Goal: Information Seeking & Learning: Learn about a topic

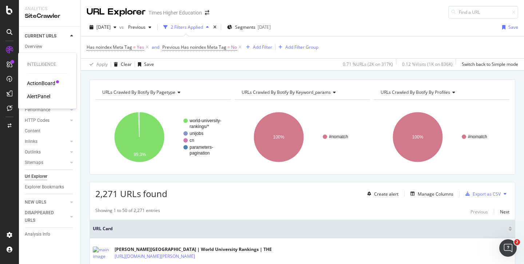
click at [32, 96] on div "AlertPanel" at bounding box center [38, 96] width 23 height 7
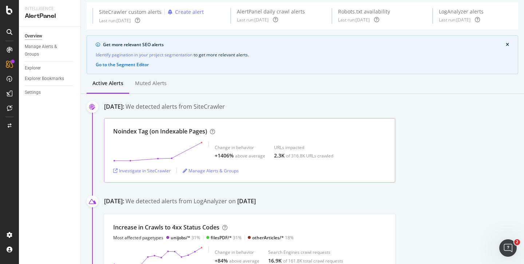
scroll to position [26, 0]
click at [139, 169] on div "Investigate in SiteCrawler" at bounding box center [141, 170] width 57 height 6
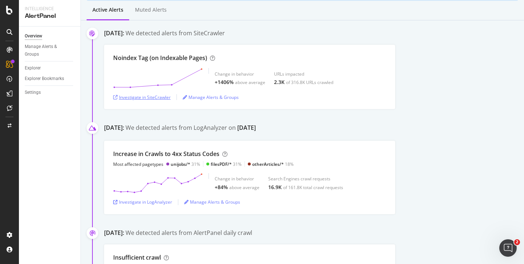
scroll to position [0, 0]
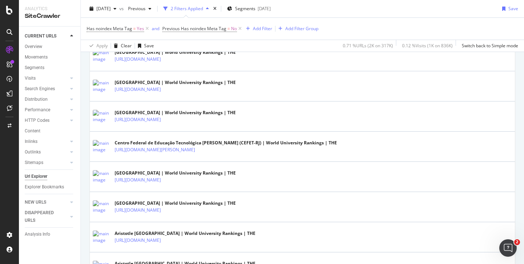
scroll to position [1526, 0]
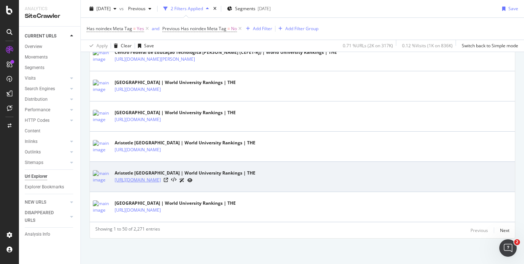
click at [161, 179] on link "https://www.timeshighereducation.com/world-university-rankings/aristotle-univer…" at bounding box center [138, 179] width 46 height 7
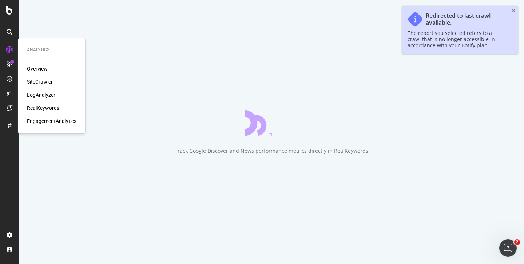
click at [37, 96] on div "LogAnalyzer" at bounding box center [41, 94] width 28 height 7
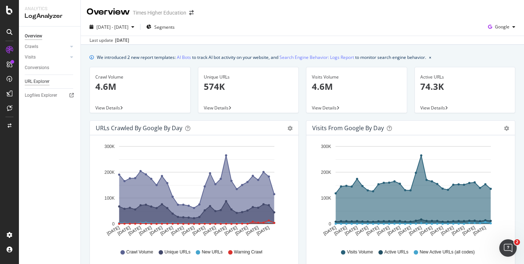
click at [45, 81] on div "URL Explorer" at bounding box center [37, 82] width 25 height 8
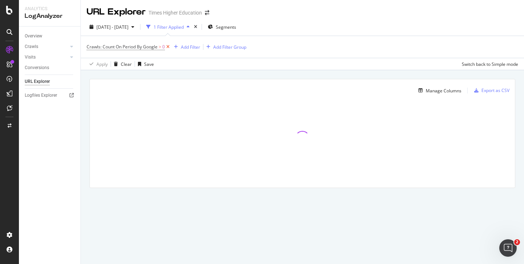
click at [168, 47] on icon at bounding box center [168, 46] width 6 height 7
click at [109, 46] on div "Add Filter" at bounding box center [105, 47] width 19 height 6
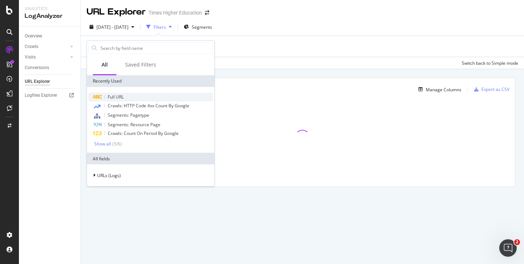
click at [110, 98] on span "Full URL" at bounding box center [116, 97] width 16 height 6
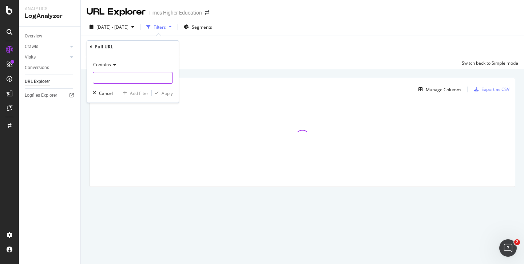
click at [103, 80] on input "text" at bounding box center [132, 78] width 79 height 12
paste input "[URL][DOMAIN_NAME]"
type input "[URL][DOMAIN_NAME]"
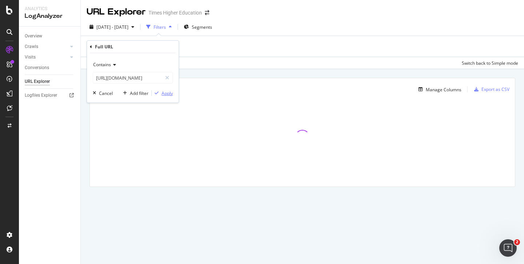
click at [167, 91] on div "Apply" at bounding box center [167, 93] width 11 height 6
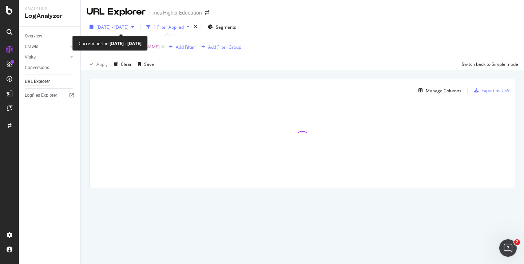
click at [119, 25] on span "[DATE] - [DATE]" at bounding box center [112, 27] width 32 height 6
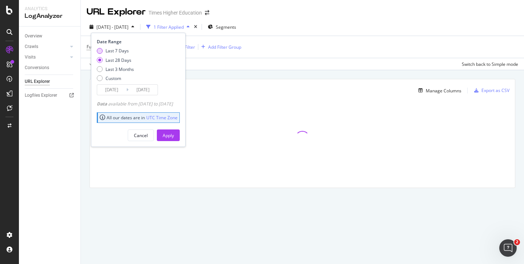
click at [109, 52] on div "Last 7 Days" at bounding box center [117, 51] width 23 height 6
type input "[DATE]"
click at [174, 138] on div "Apply" at bounding box center [168, 135] width 11 height 6
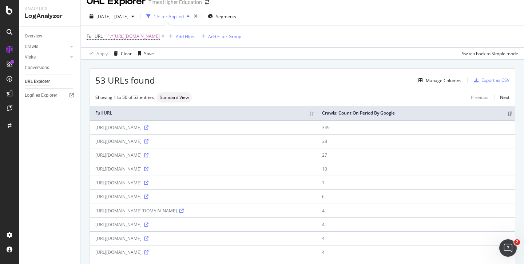
scroll to position [12, 0]
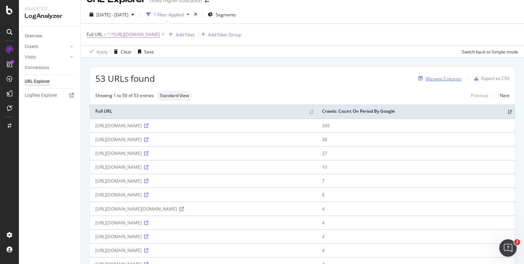
click at [443, 79] on div "Manage Columns" at bounding box center [444, 79] width 36 height 6
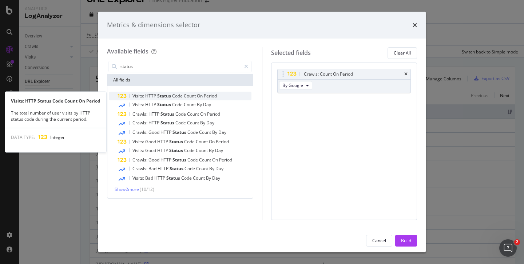
type input "status"
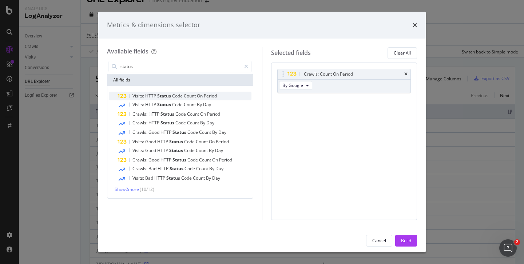
click at [159, 96] on span "Status" at bounding box center [164, 96] width 15 height 6
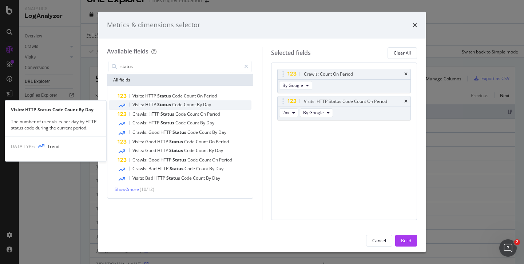
click at [155, 104] on span "HTTP" at bounding box center [151, 105] width 12 height 6
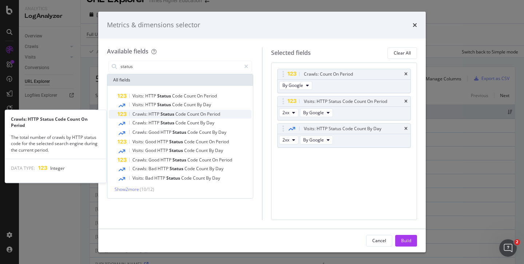
click at [155, 114] on span "HTTP" at bounding box center [154, 114] width 12 height 6
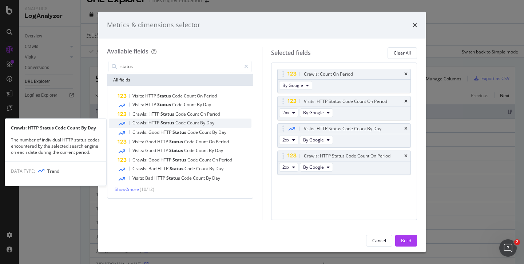
click at [154, 122] on span "HTTP" at bounding box center [154, 123] width 12 height 6
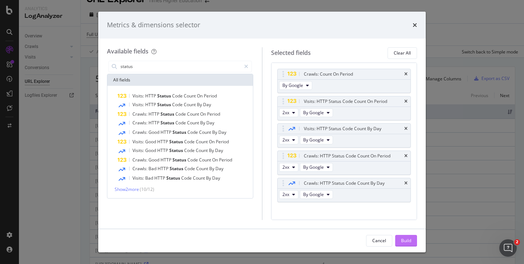
click at [401, 240] on div "Build" at bounding box center [406, 241] width 10 height 6
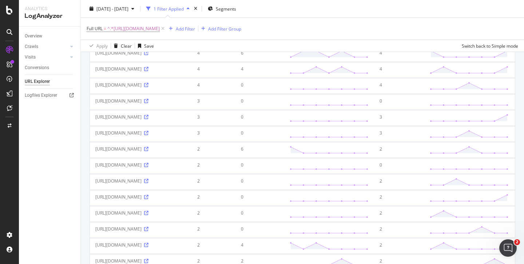
scroll to position [277, 0]
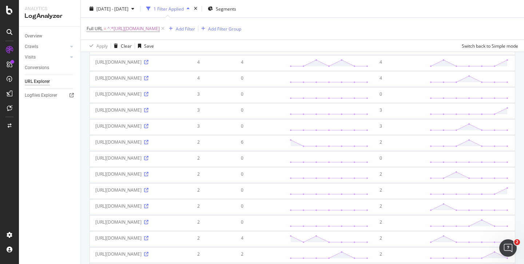
click at [186, 65] on div "https://www.timeshighereducation.com/world-university-rankings/latest/world-ran…" at bounding box center [140, 62] width 91 height 6
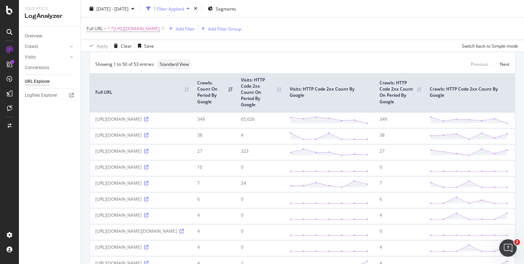
scroll to position [52, 0]
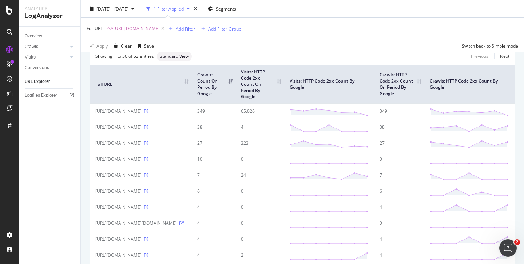
click at [148, 146] on icon at bounding box center [146, 143] width 4 height 4
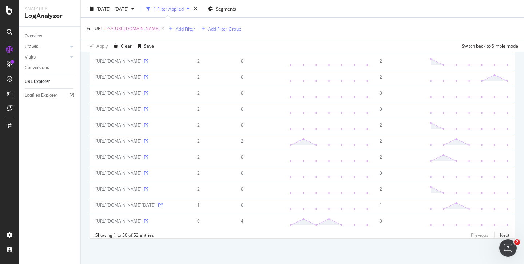
scroll to position [1274, 0]
click at [148, 219] on icon at bounding box center [146, 221] width 4 height 4
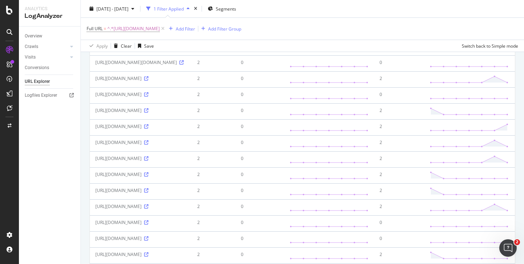
scroll to position [580, 0]
click at [160, 29] on span "^.*https://www.timeshighereducation.com/world-university-rankings/latest/world-…" at bounding box center [133, 29] width 52 height 10
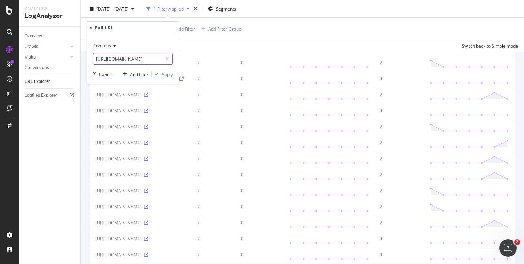
drag, startPoint x: 96, startPoint y: 58, endPoint x: 151, endPoint y: 61, distance: 54.3
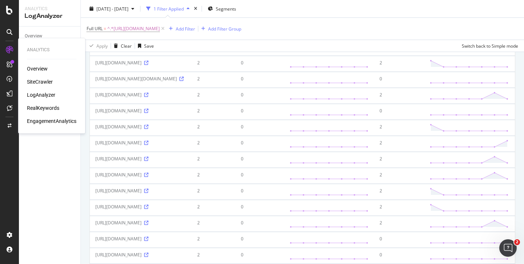
click at [39, 83] on div "SiteCrawler" at bounding box center [40, 81] width 26 height 7
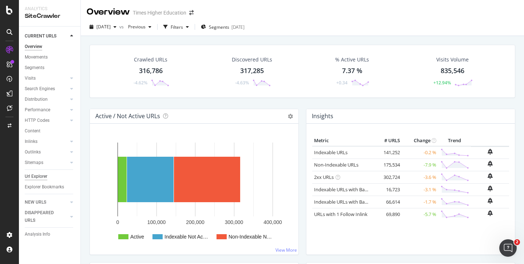
click at [35, 176] on div "Url Explorer" at bounding box center [36, 177] width 23 height 8
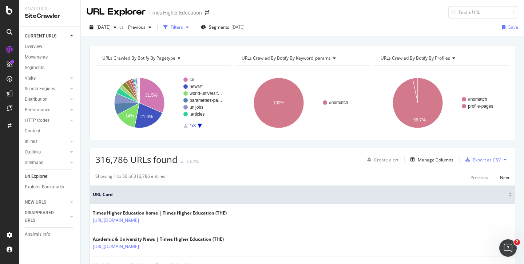
click at [183, 28] on div "Filters" at bounding box center [177, 27] width 12 height 6
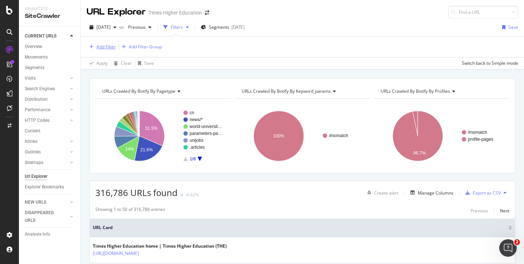
click at [107, 49] on div "Add Filter" at bounding box center [105, 47] width 19 height 6
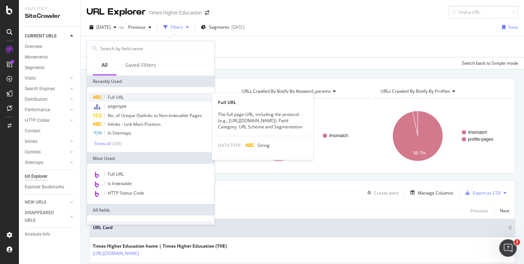
click at [111, 96] on span "Full URL" at bounding box center [116, 97] width 16 height 6
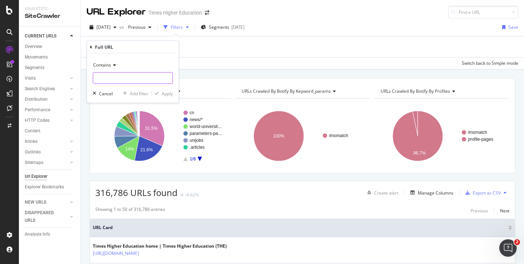
click at [101, 77] on input "text" at bounding box center [132, 78] width 79 height 12
paste input "[URL][DOMAIN_NAME]"
type input "[URL][DOMAIN_NAME]"
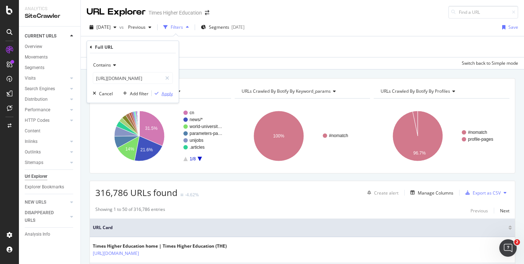
click at [167, 93] on div "Apply" at bounding box center [167, 93] width 11 height 6
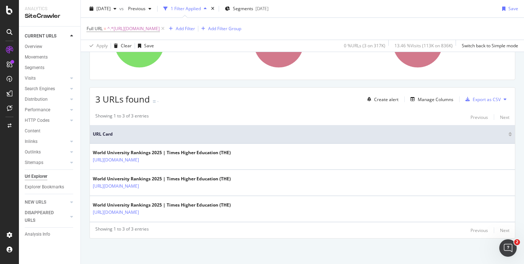
scroll to position [95, 0]
click at [418, 99] on div "Manage Columns" at bounding box center [436, 99] width 36 height 6
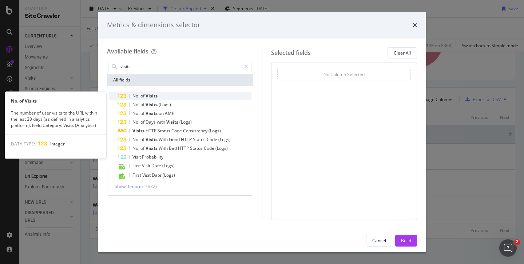
type input "visits"
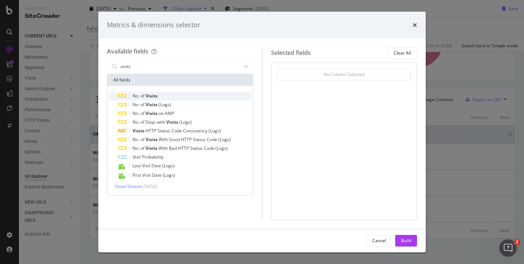
click at [151, 96] on span "Visits" at bounding box center [152, 96] width 12 height 6
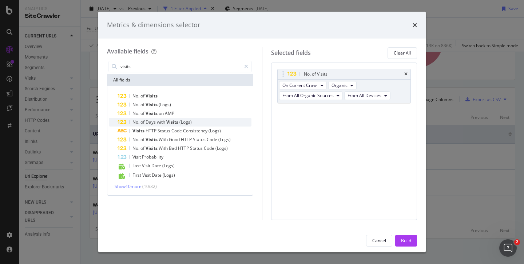
click at [154, 123] on span "Days" at bounding box center [151, 122] width 11 height 6
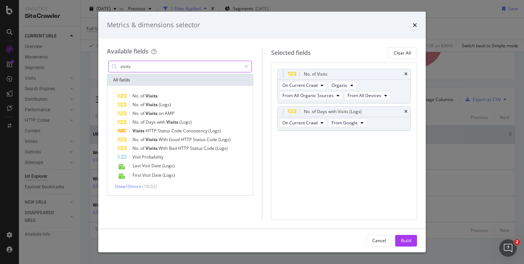
click at [149, 69] on input "visits" at bounding box center [180, 66] width 121 height 11
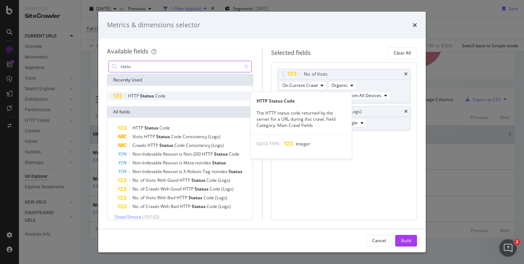
type input "statu"
click at [150, 94] on span "Status" at bounding box center [147, 96] width 15 height 6
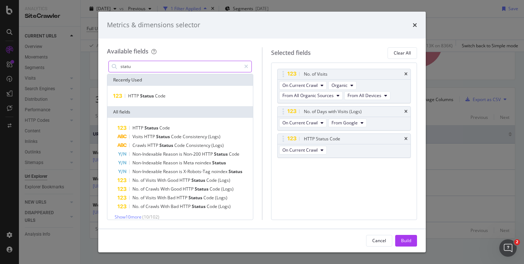
click at [142, 66] on input "statu" at bounding box center [180, 66] width 121 height 11
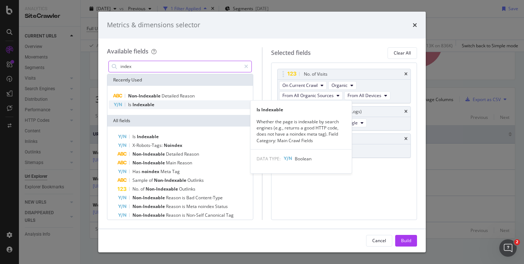
type input "index"
click at [142, 105] on span "Indexable" at bounding box center [143, 105] width 22 height 6
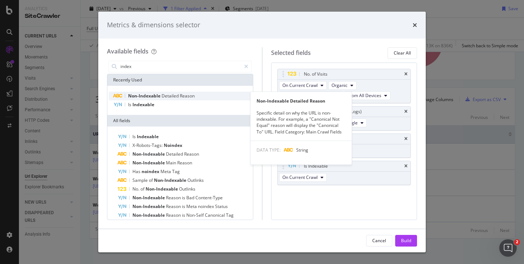
click at [145, 95] on span "Non-Indexable" at bounding box center [144, 96] width 33 height 6
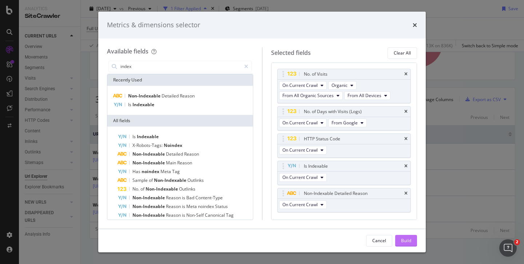
click at [403, 239] on div "Build" at bounding box center [406, 241] width 10 height 6
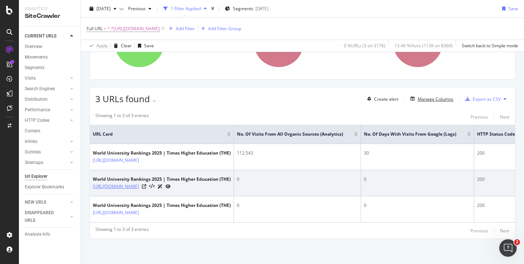
scroll to position [93, 0]
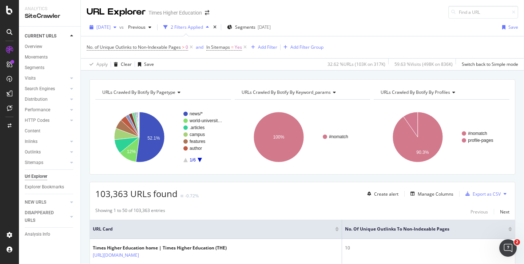
click at [107, 29] on span "[DATE]" at bounding box center [103, 27] width 14 height 6
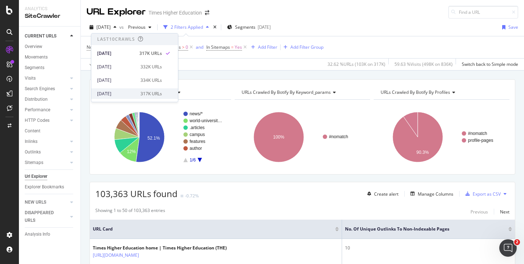
click at [111, 95] on div "[DATE]" at bounding box center [116, 94] width 39 height 7
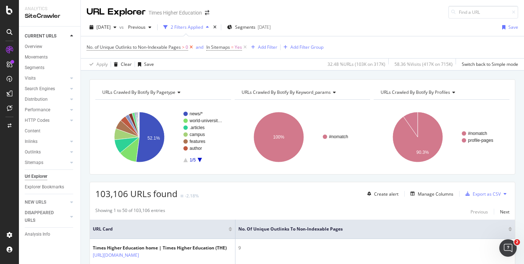
click at [192, 48] on icon at bounding box center [191, 47] width 6 height 7
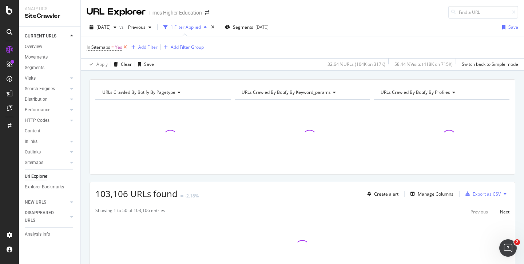
click at [124, 46] on icon at bounding box center [125, 47] width 6 height 7
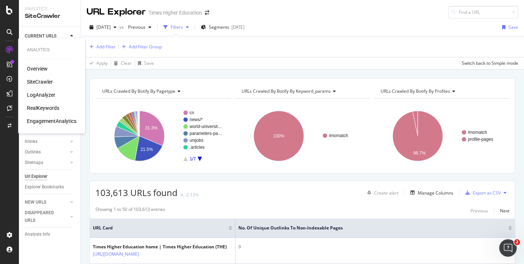
click at [36, 94] on div "LogAnalyzer" at bounding box center [41, 94] width 28 height 7
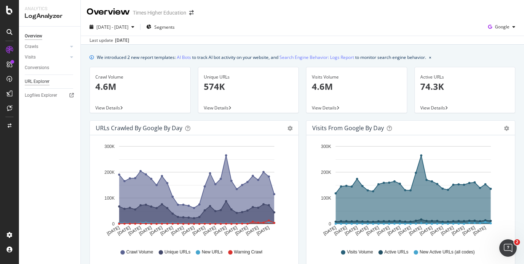
click at [41, 83] on div "URL Explorer" at bounding box center [37, 82] width 25 height 8
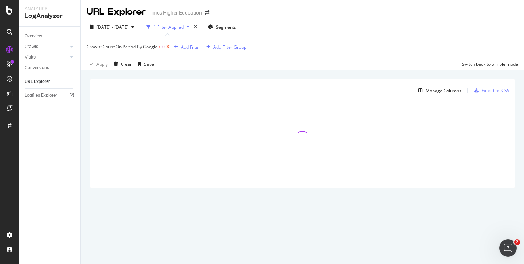
click at [168, 47] on icon at bounding box center [168, 46] width 6 height 7
click at [107, 47] on div "Add Filter" at bounding box center [105, 47] width 19 height 6
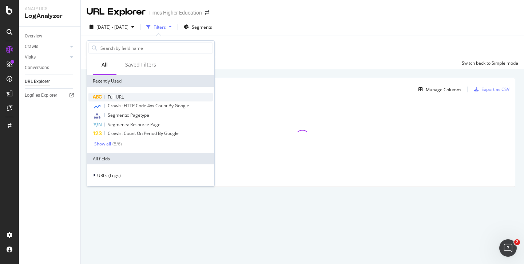
click at [114, 94] on span "Full URL" at bounding box center [116, 97] width 16 height 6
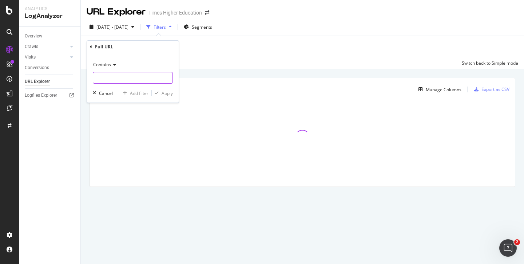
click at [105, 78] on input "text" at bounding box center [132, 78] width 79 height 12
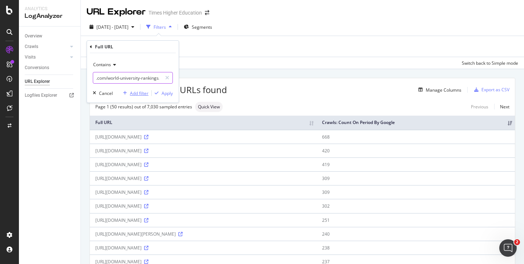
scroll to position [0, 1]
type input ".com/world-university-rankings/"
click at [168, 95] on div "Apply" at bounding box center [167, 93] width 11 height 6
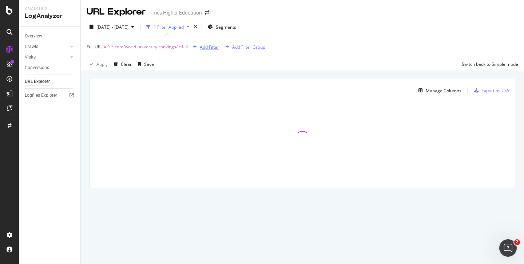
click at [205, 46] on div "Add Filter" at bounding box center [209, 47] width 19 height 6
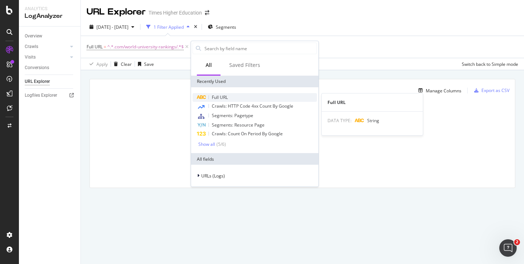
click at [216, 99] on span "Full URL" at bounding box center [220, 97] width 16 height 6
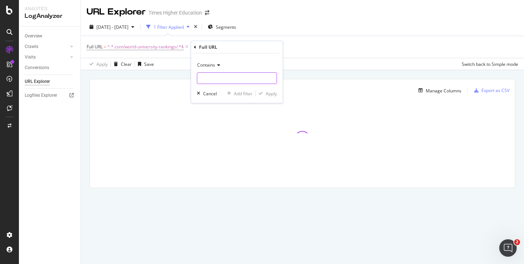
click at [210, 78] on input "text" at bounding box center [236, 78] width 79 height 12
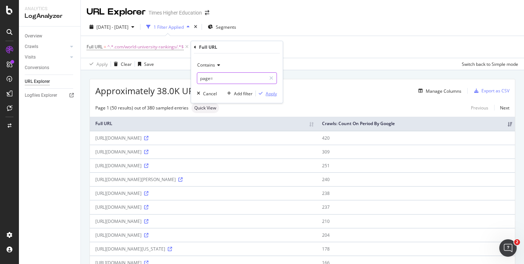
type input "page="
click at [271, 93] on div "Apply" at bounding box center [271, 94] width 11 height 6
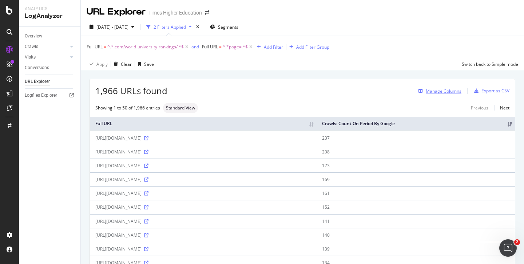
click at [429, 92] on div "Manage Columns" at bounding box center [444, 91] width 36 height 6
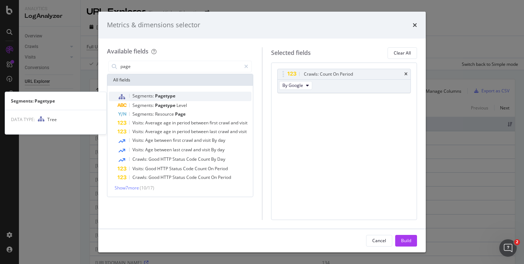
type input "page"
click at [171, 96] on span "Pagetype" at bounding box center [165, 96] width 20 height 6
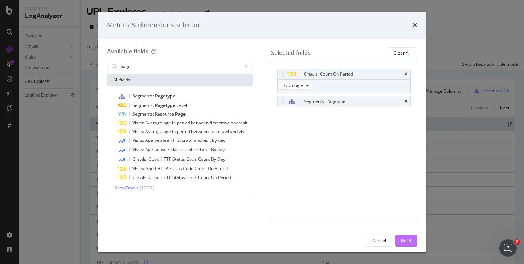
click at [404, 239] on div "Build" at bounding box center [406, 241] width 10 height 6
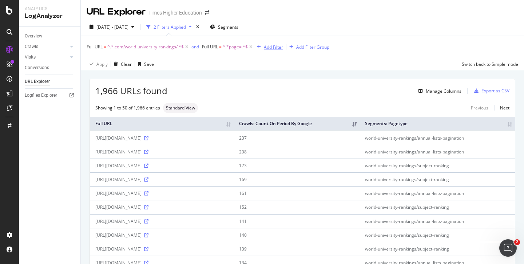
click at [273, 47] on div "Add Filter" at bounding box center [273, 47] width 19 height 6
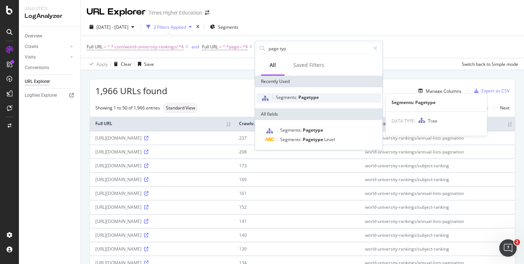
type input "page typ"
click at [282, 96] on span "Segments:" at bounding box center [287, 97] width 23 height 6
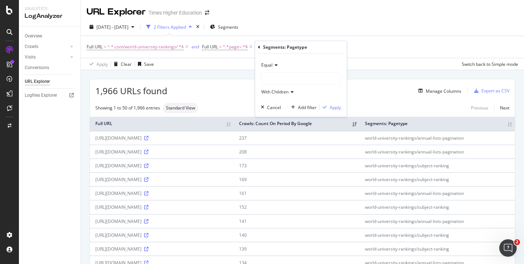
click at [274, 81] on div at bounding box center [300, 79] width 79 height 12
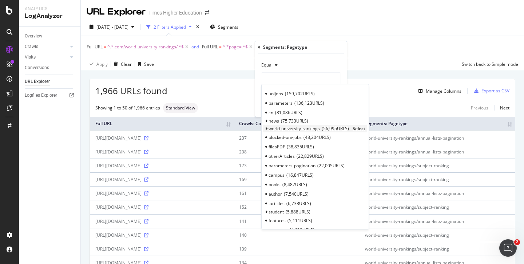
click at [267, 128] on icon at bounding box center [266, 129] width 3 height 4
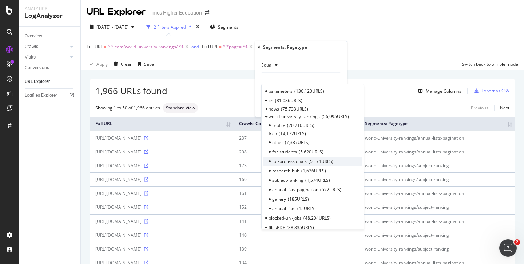
scroll to position [13, 0]
click at [276, 187] on span "annual-lists-pagination" at bounding box center [295, 189] width 46 height 6
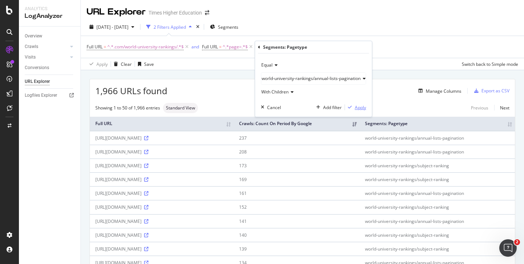
click at [358, 106] on div "Apply" at bounding box center [360, 107] width 11 height 6
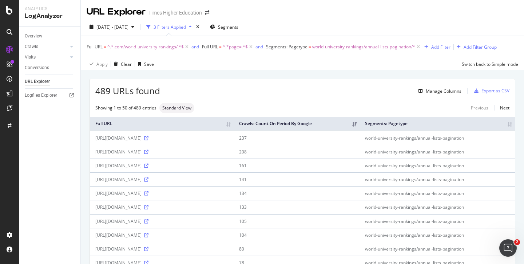
click at [481, 92] on div "Export as CSV" at bounding box center [495, 91] width 28 height 6
click at [339, 47] on span "world-university-rankings/annual-lists-pagination/*" at bounding box center [363, 47] width 103 height 10
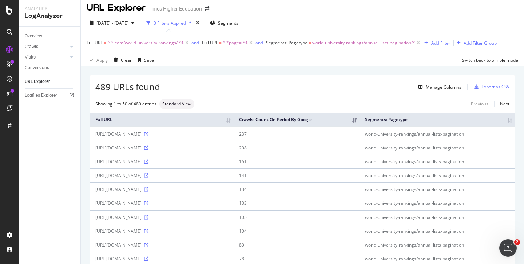
scroll to position [2, 0]
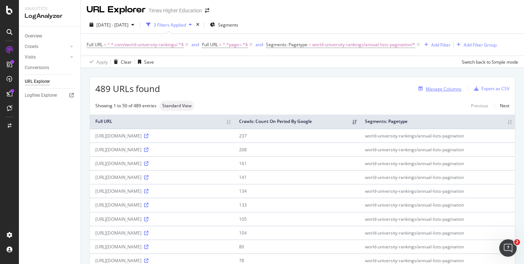
click at [430, 89] on div "Manage Columns" at bounding box center [444, 89] width 36 height 6
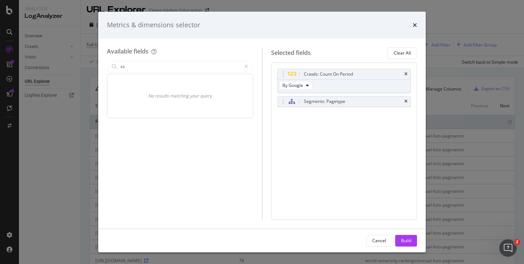
type input "s"
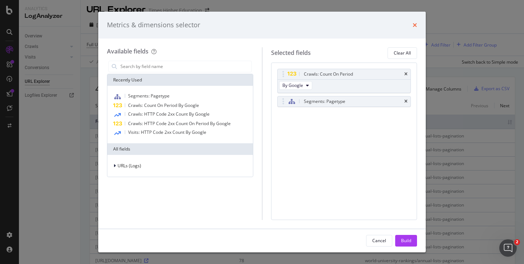
click at [415, 23] on icon "times" at bounding box center [415, 25] width 4 height 6
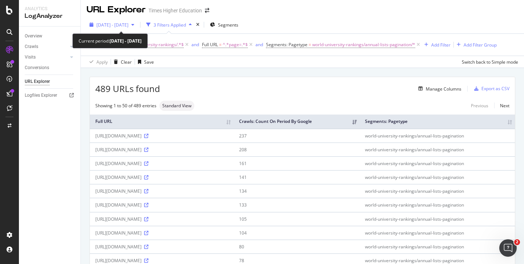
click at [117, 25] on span "[DATE] - [DATE]" at bounding box center [112, 25] width 32 height 6
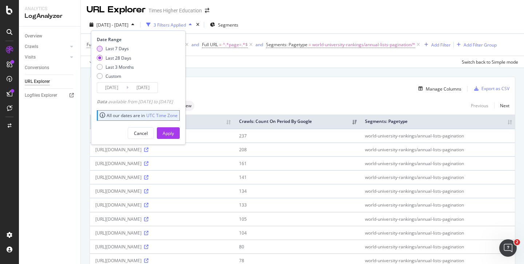
click at [114, 47] on div "Last 7 Days" at bounding box center [117, 48] width 23 height 6
type input "[DATE]"
click at [174, 136] on div "Apply" at bounding box center [168, 133] width 11 height 11
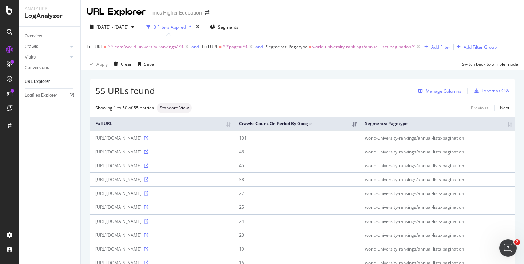
click at [435, 93] on div "Manage Columns" at bounding box center [444, 91] width 36 height 6
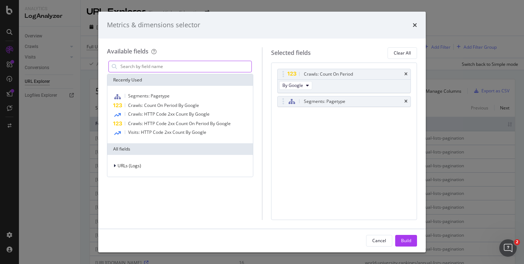
click at [174, 68] on input "modal" at bounding box center [186, 66] width 132 height 11
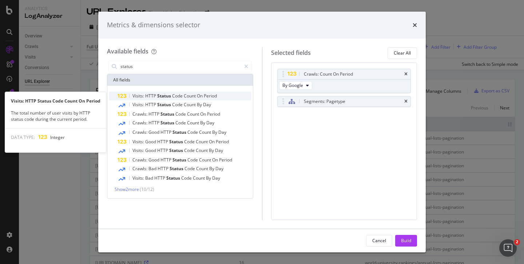
type input "status"
click at [156, 95] on span "HTTP" at bounding box center [151, 96] width 12 height 6
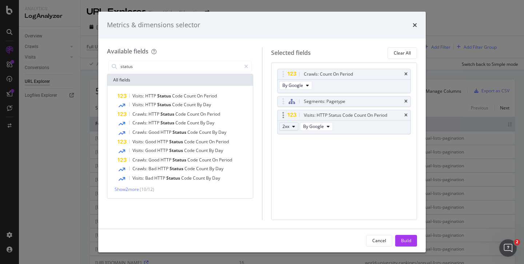
click at [293, 127] on icon "modal" at bounding box center [293, 126] width 3 height 4
click at [294, 164] on span "200" at bounding box center [295, 163] width 20 height 7
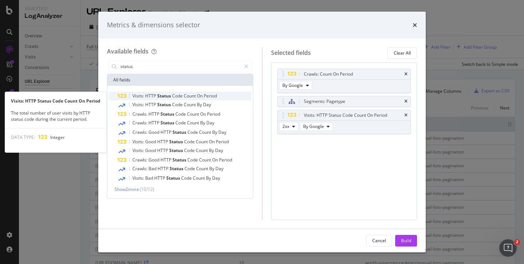
click at [189, 94] on span "Count" at bounding box center [190, 96] width 13 height 6
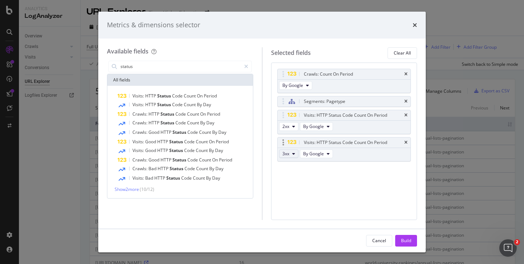
click at [293, 156] on icon "modal" at bounding box center [293, 154] width 3 height 4
click at [291, 165] on span "3xx" at bounding box center [295, 166] width 20 height 7
click at [402, 238] on div "Build" at bounding box center [406, 241] width 10 height 6
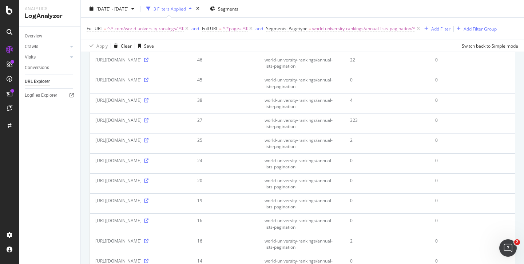
scroll to position [107, 0]
click at [186, 121] on div "[URL][DOMAIN_NAME]" at bounding box center [140, 118] width 91 height 6
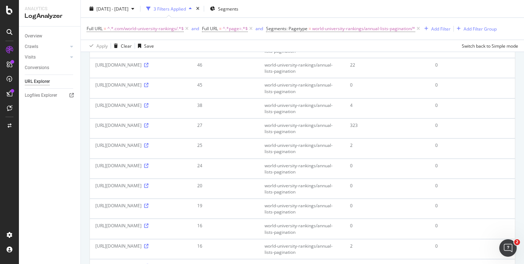
scroll to position [0, 0]
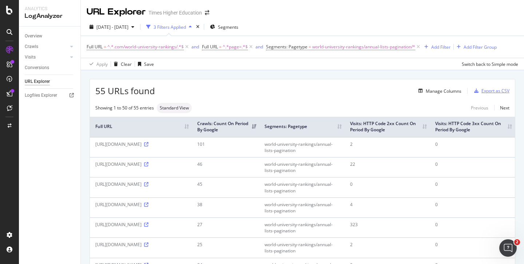
click at [474, 90] on div "button" at bounding box center [476, 91] width 10 height 4
click at [149, 44] on span "^.*.com/world-university-rankings/.*$" at bounding box center [145, 47] width 76 height 10
paste input "[URL][DOMAIN_NAME]"
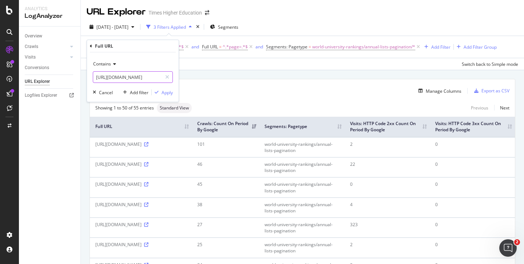
drag, startPoint x: 118, startPoint y: 76, endPoint x: 67, endPoint y: 75, distance: 51.7
click at [67, 75] on body "Analytics LogAnalyzer Overview Crawls Daily Distribution Segments Distribution …" at bounding box center [262, 132] width 524 height 264
drag, startPoint x: 129, startPoint y: 78, endPoint x: 174, endPoint y: 78, distance: 44.7
click at [174, 78] on div "Contains [URL][DOMAIN_NAME] Cancel Add filter Apply" at bounding box center [133, 76] width 92 height 49
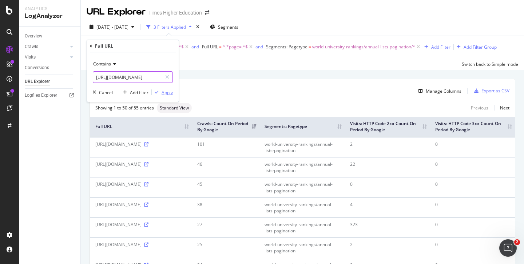
type input "[URL][DOMAIN_NAME]"
click at [167, 92] on div "Apply" at bounding box center [167, 92] width 11 height 6
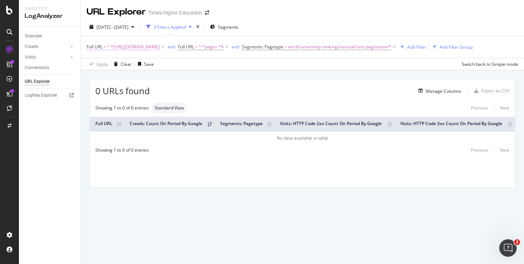
click at [160, 45] on span "^.*[URL][DOMAIN_NAME]" at bounding box center [133, 47] width 52 height 10
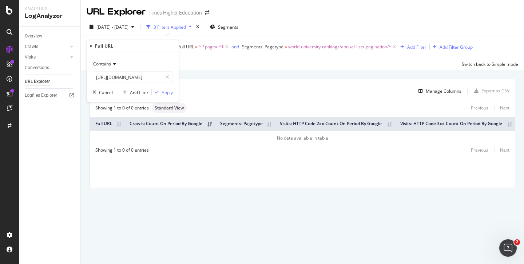
click at [257, 52] on div "Full URL = ^.*[URL][DOMAIN_NAME] and Full URL = ^.*page=.*$ and Segments: Paget…" at bounding box center [280, 47] width 386 height 10
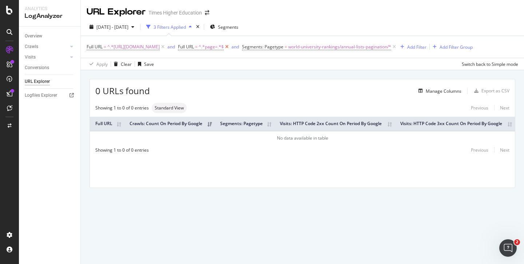
click at [230, 45] on icon at bounding box center [227, 46] width 6 height 7
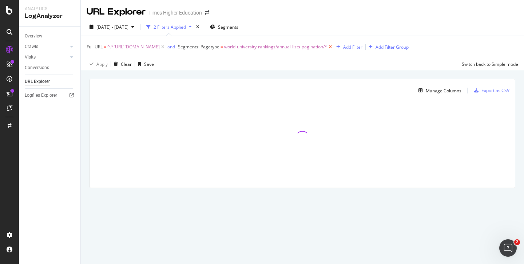
click at [333, 46] on icon at bounding box center [330, 46] width 6 height 7
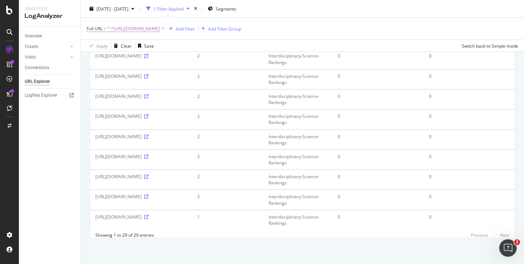
scroll to position [571, 0]
click at [186, 214] on div "[URL][DOMAIN_NAME]" at bounding box center [140, 217] width 91 height 6
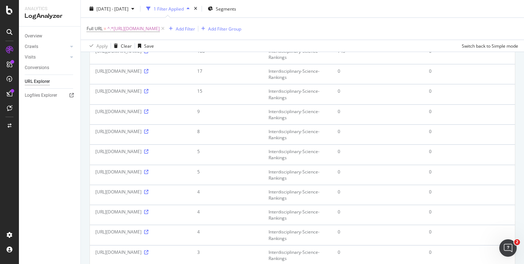
scroll to position [0, 0]
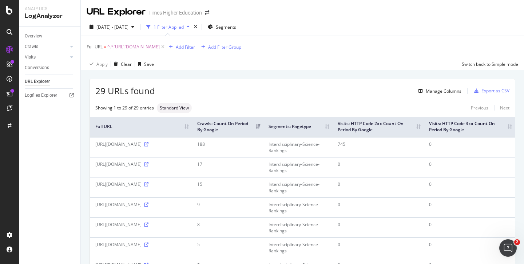
click at [483, 91] on div "Export as CSV" at bounding box center [495, 91] width 28 height 6
click at [45, 81] on div "SiteCrawler" at bounding box center [40, 81] width 26 height 7
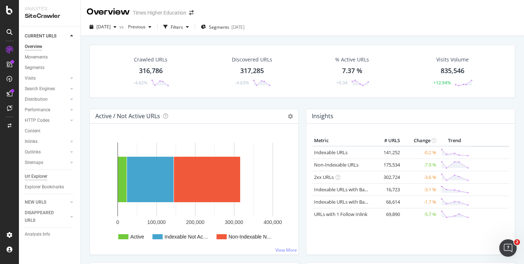
click at [35, 176] on div "Url Explorer" at bounding box center [36, 177] width 23 height 8
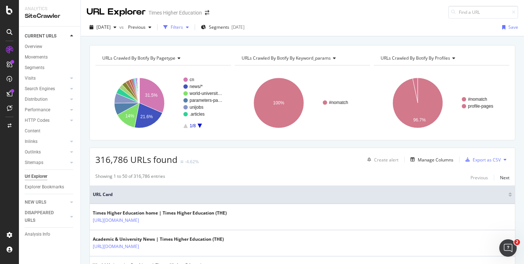
click at [183, 25] on div "Filters" at bounding box center [177, 27] width 12 height 6
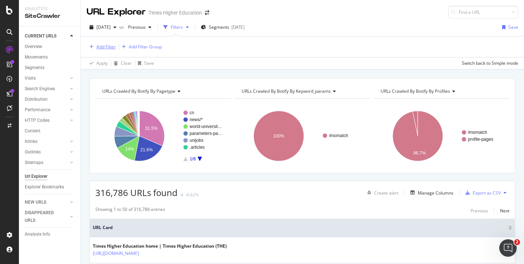
click at [101, 46] on div "Add Filter" at bounding box center [105, 47] width 19 height 6
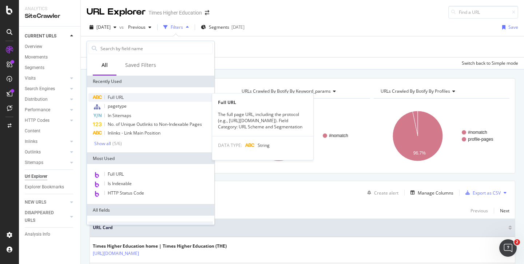
click at [109, 96] on span "Full URL" at bounding box center [116, 97] width 16 height 6
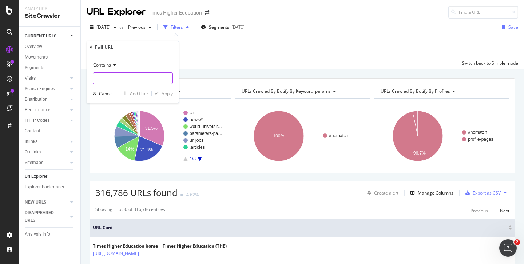
click at [100, 77] on input "text" at bounding box center [132, 78] width 79 height 12
paste input "[URL][DOMAIN_NAME]"
type input "[URL][DOMAIN_NAME]"
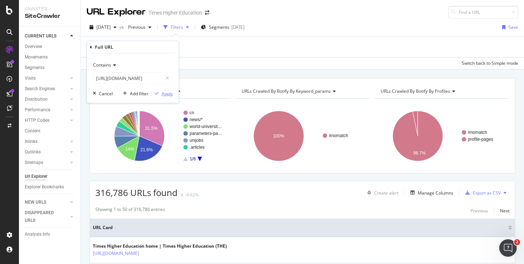
click at [170, 91] on div "Apply" at bounding box center [167, 94] width 11 height 6
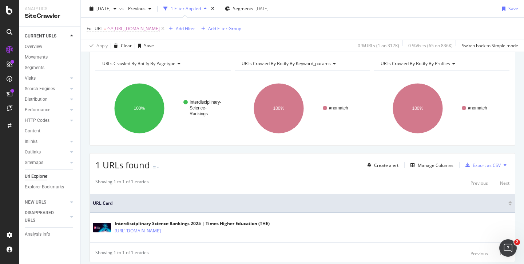
scroll to position [52, 0]
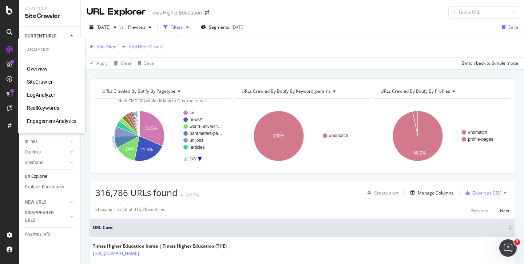
click at [43, 95] on div "LogAnalyzer" at bounding box center [41, 94] width 28 height 7
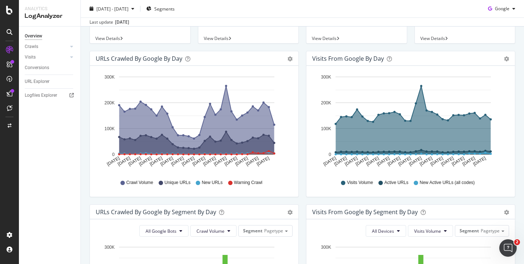
scroll to position [70, 0]
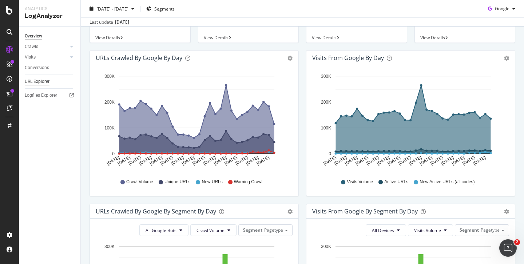
click at [34, 80] on div "URL Explorer" at bounding box center [37, 82] width 25 height 8
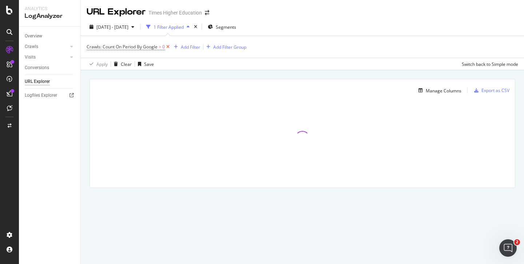
click at [168, 48] on icon at bounding box center [168, 46] width 6 height 7
click at [105, 50] on div "Add Filter" at bounding box center [101, 47] width 29 height 8
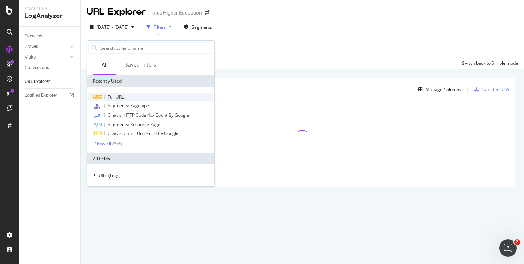
click at [113, 98] on span "Full URL" at bounding box center [116, 97] width 16 height 6
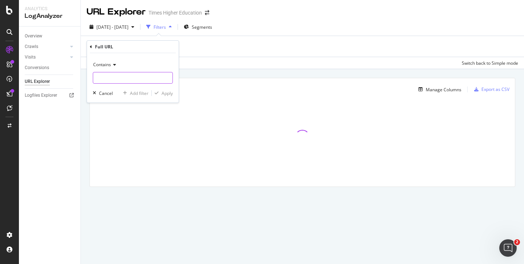
click at [104, 79] on input "text" at bounding box center [132, 78] width 79 height 12
paste input "Full URL Crawls: Count On Period By Google Segments: Pagetype Visits: HTTP Code…"
click at [102, 78] on input "text" at bounding box center [127, 78] width 69 height 12
type input "Full URL Crawls: Count On Period By Google Segments: Pagetype Visits: HTTP Code…"
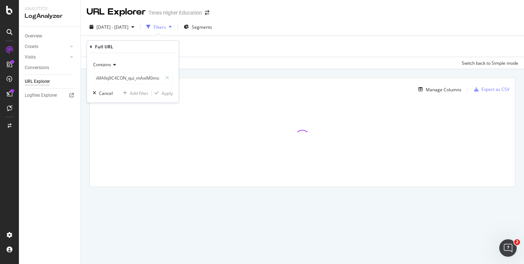
scroll to position [0, 0]
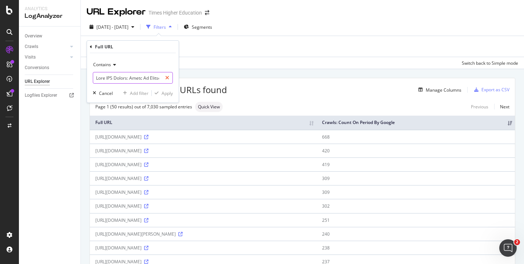
click at [167, 78] on icon at bounding box center [167, 77] width 4 height 5
click at [119, 81] on input "text" at bounding box center [132, 78] width 79 height 12
click at [110, 79] on input "text" at bounding box center [132, 78] width 79 height 12
paste input "[URL][DOMAIN_NAME]"
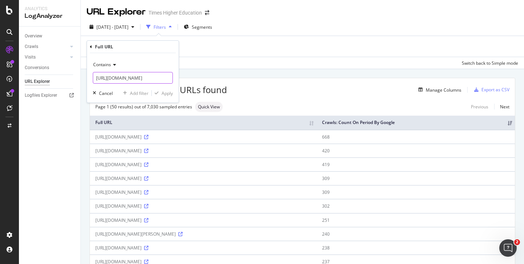
scroll to position [0, 87]
type input "[URL][DOMAIN_NAME]"
click at [163, 93] on div "Apply" at bounding box center [167, 93] width 11 height 6
